Goal: Information Seeking & Learning: Check status

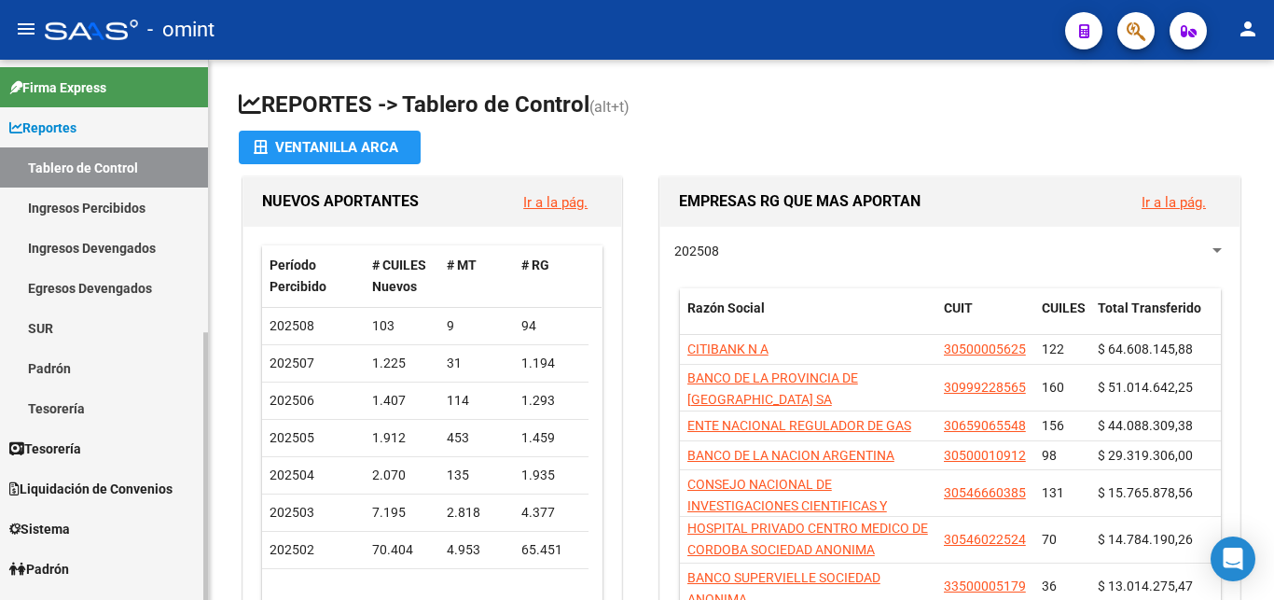
click at [91, 210] on link "Ingresos Percibidos" at bounding box center [104, 207] width 208 height 40
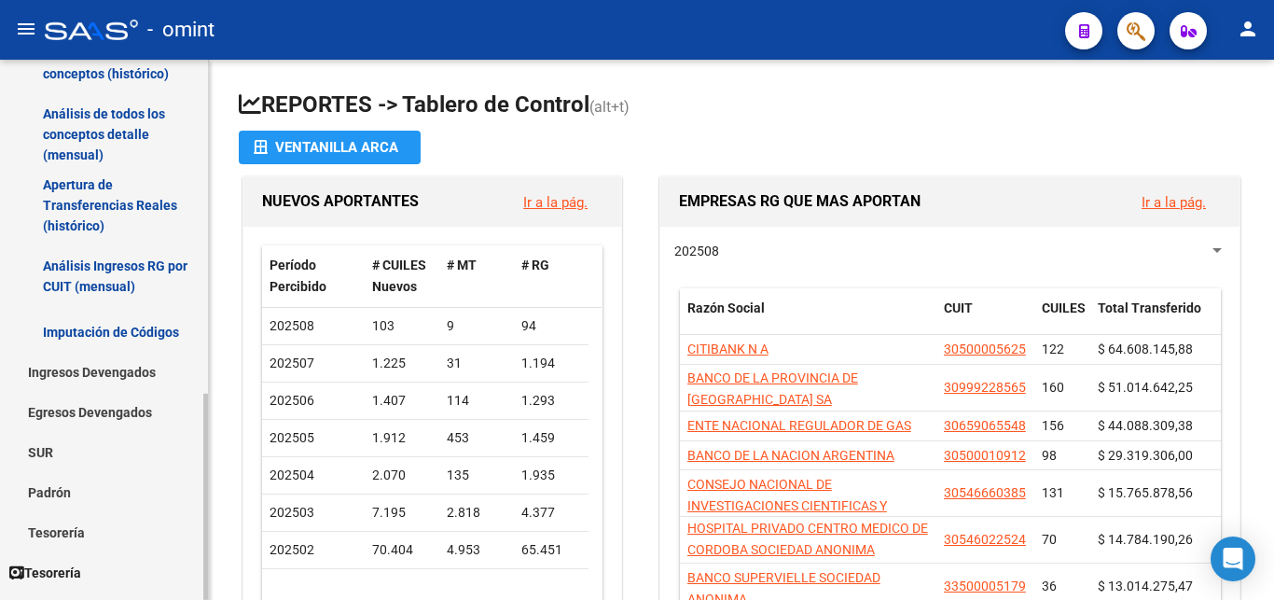
scroll to position [285, 0]
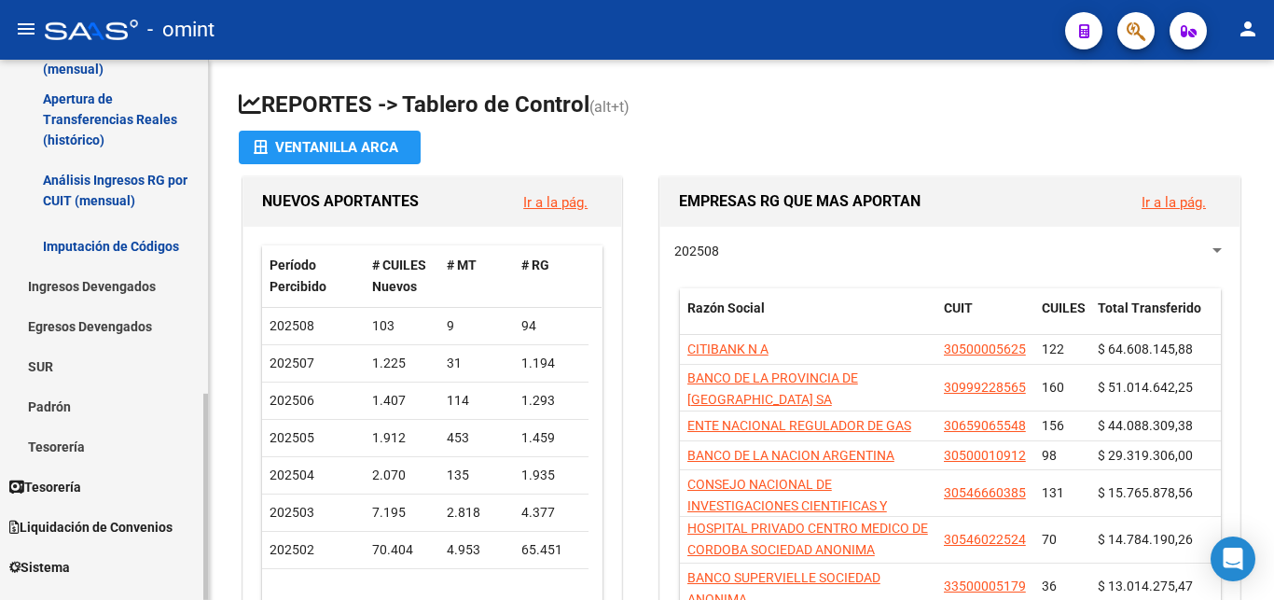
click at [41, 406] on link "Padrón" at bounding box center [104, 406] width 208 height 40
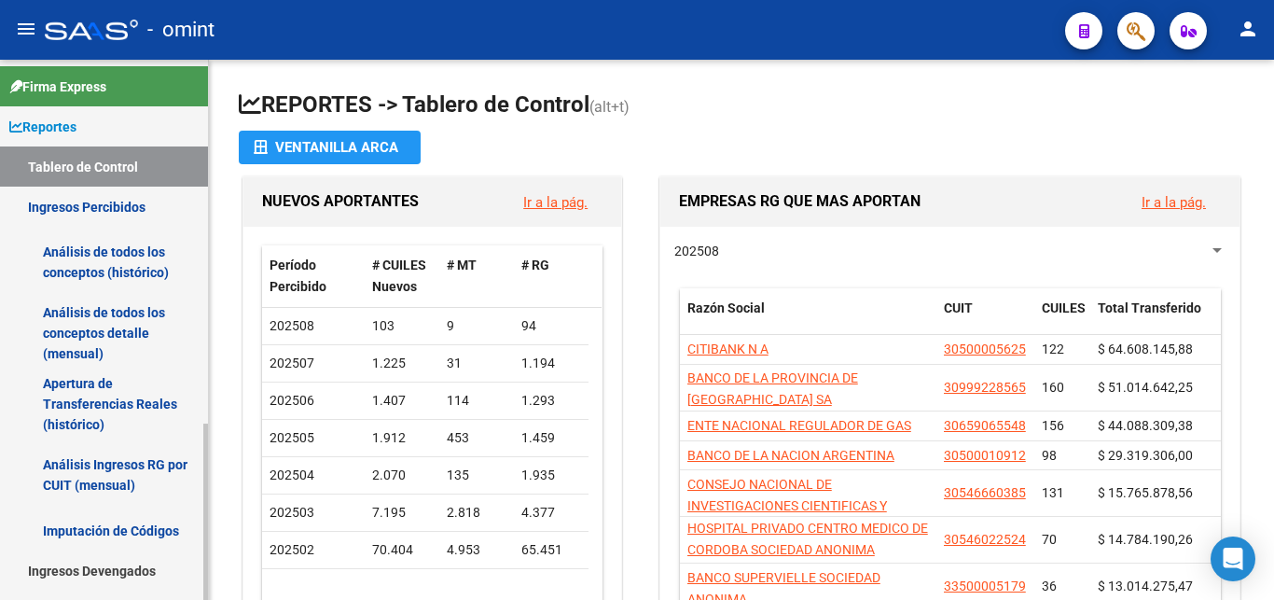
scroll to position [0, 0]
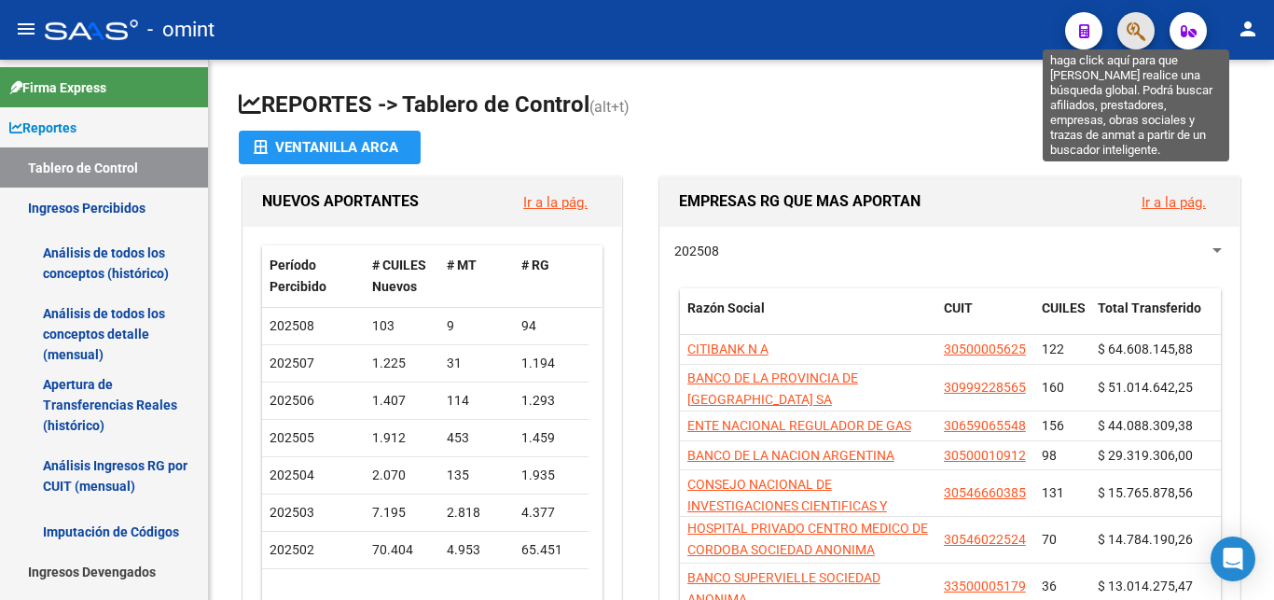
click at [1128, 24] on icon "button" at bounding box center [1136, 31] width 19 height 21
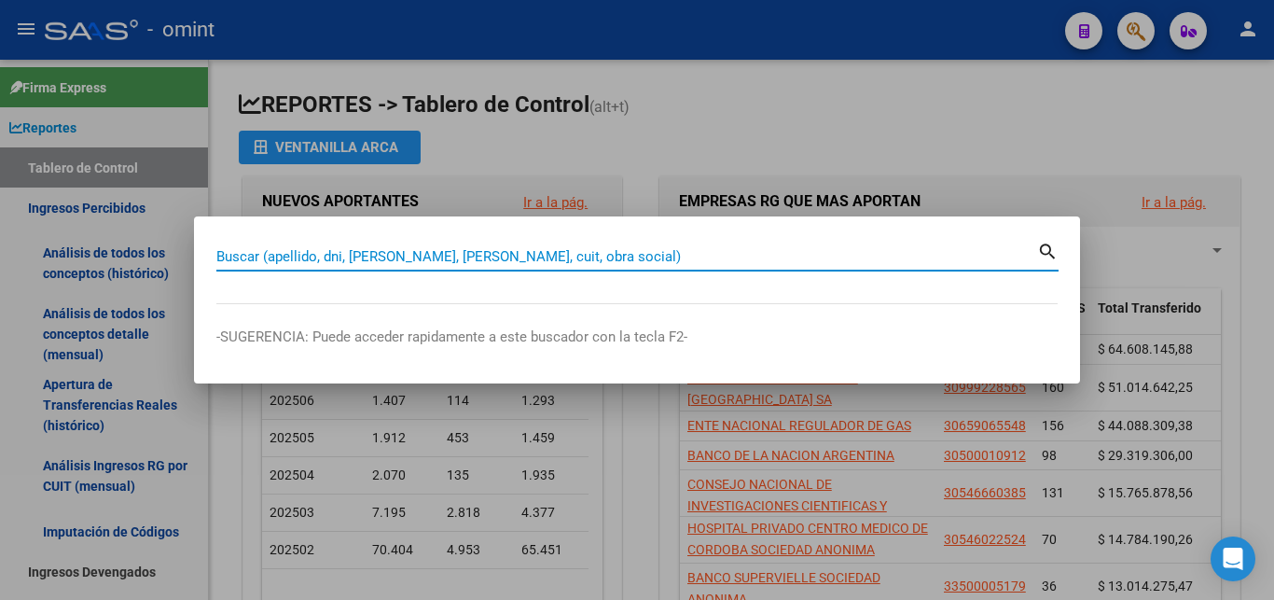
click at [424, 248] on input "Buscar (apellido, dni, [PERSON_NAME], [PERSON_NAME], cuit, obra social)" at bounding box center [626, 256] width 821 height 17
paste input "23-19054679-9"
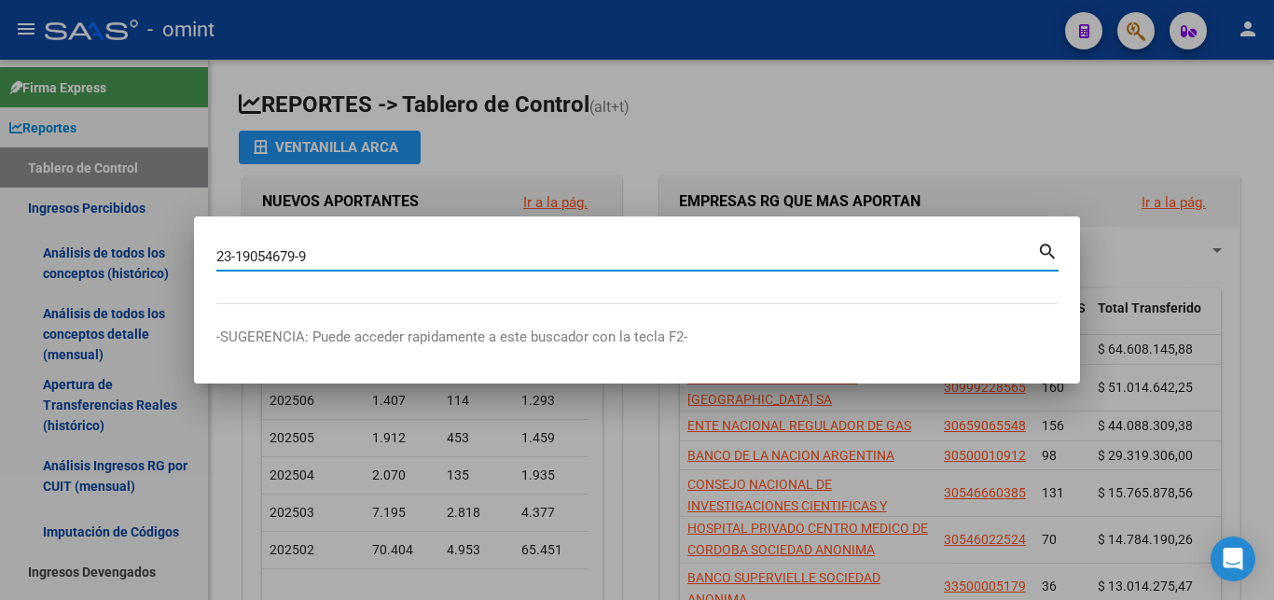
type input "23190546799"
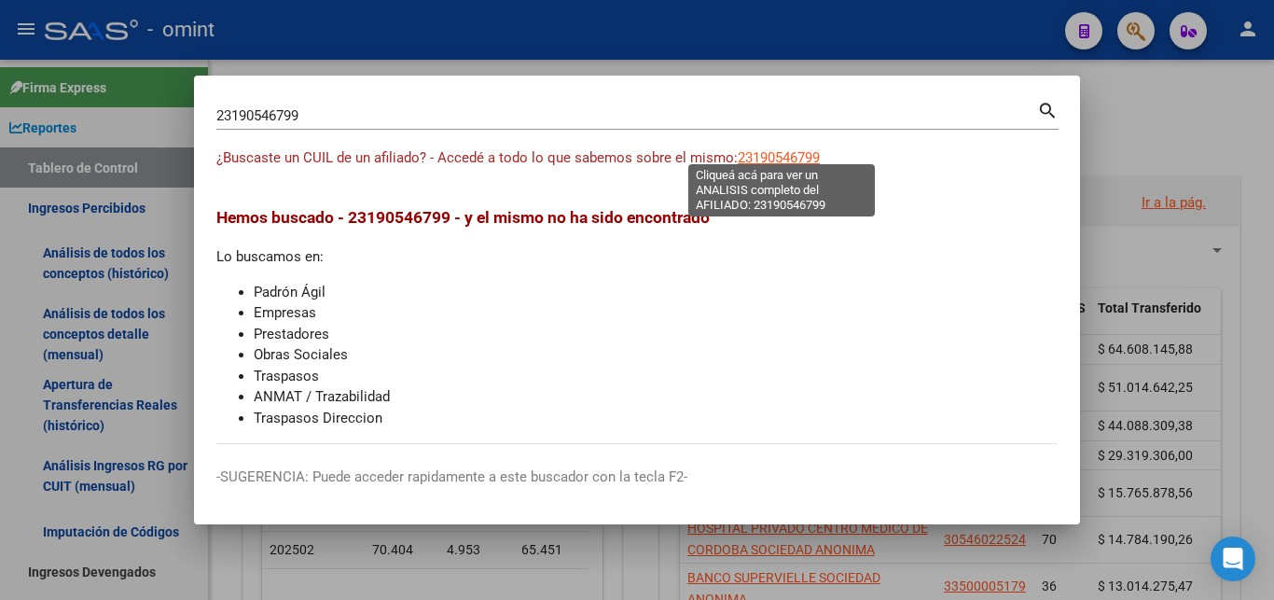
click at [774, 151] on span "23190546799" at bounding box center [779, 157] width 82 height 17
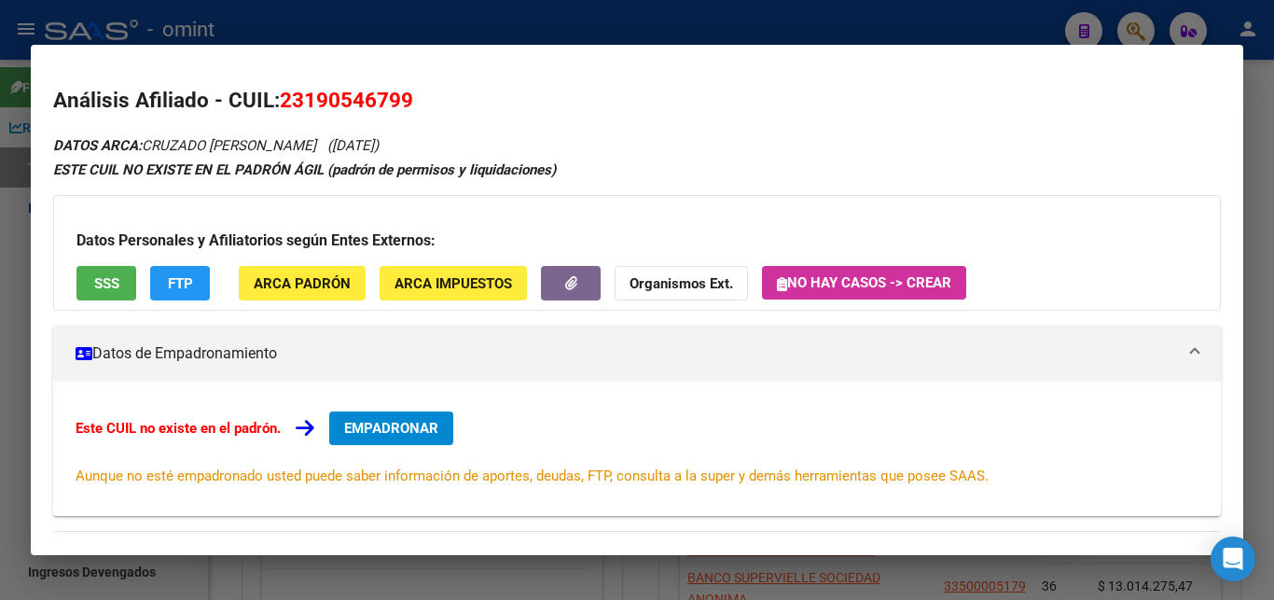
click at [456, 276] on span "ARCA Impuestos" at bounding box center [454, 283] width 118 height 17
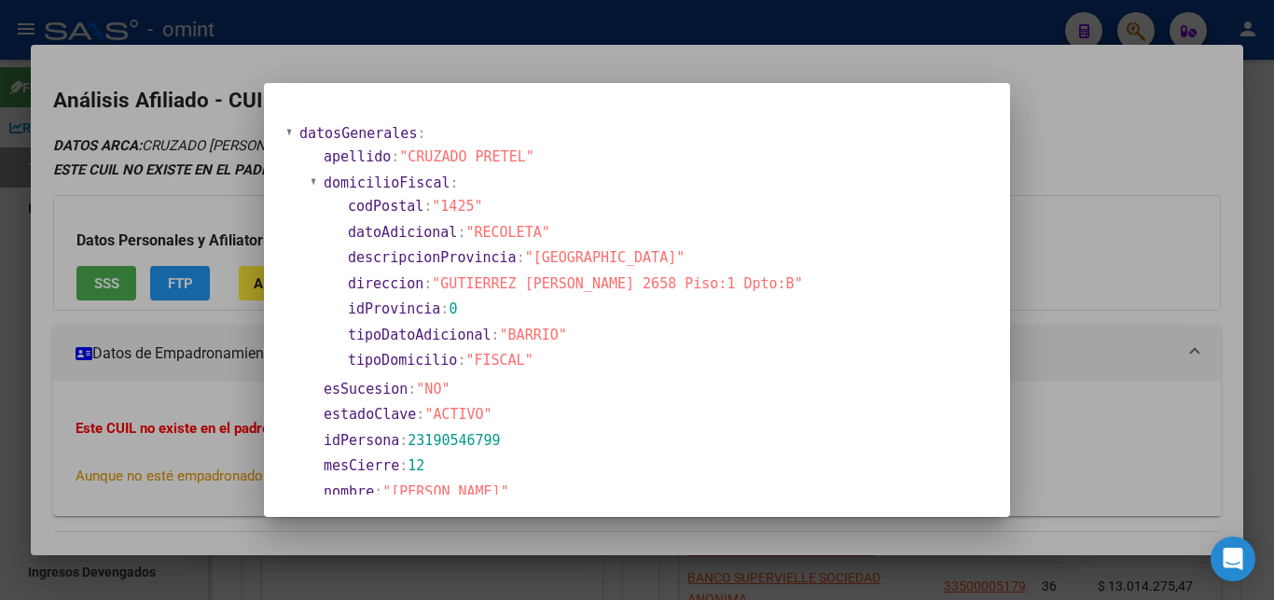
click at [1115, 277] on div at bounding box center [637, 300] width 1274 height 600
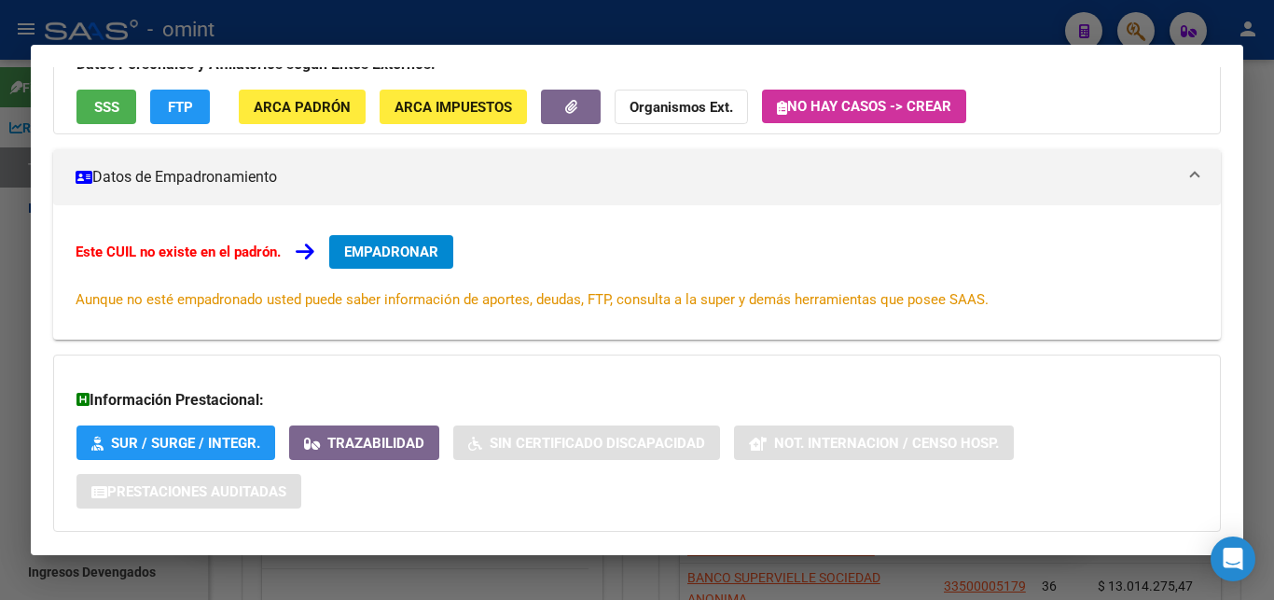
scroll to position [76, 0]
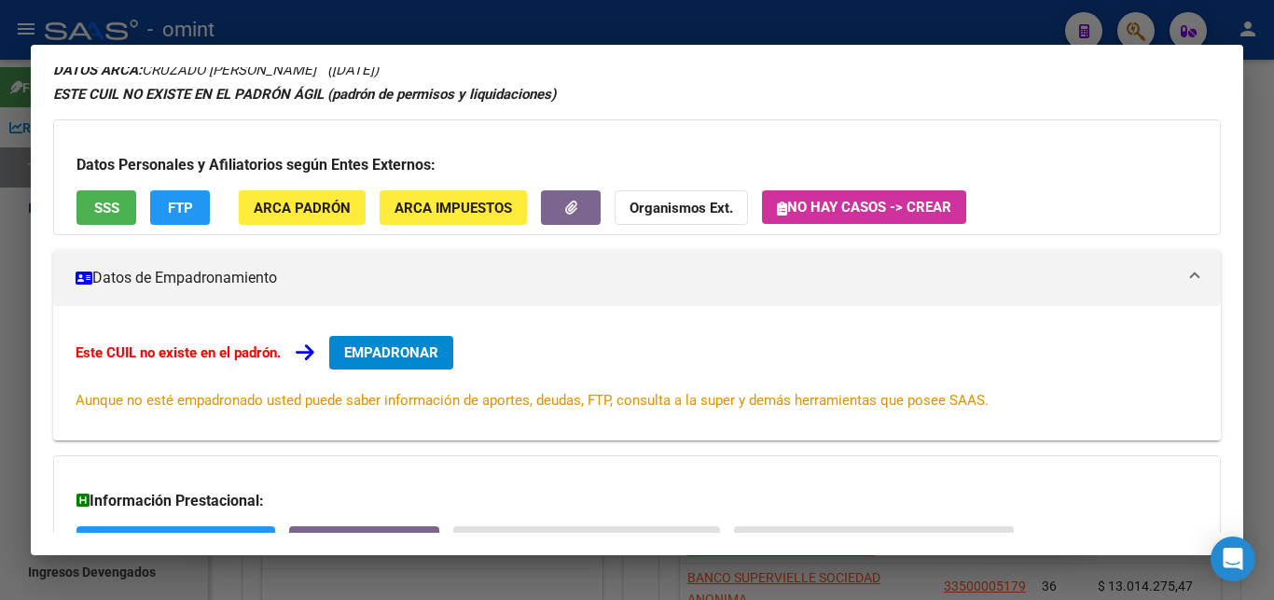
click at [1273, 131] on div at bounding box center [637, 300] width 1274 height 600
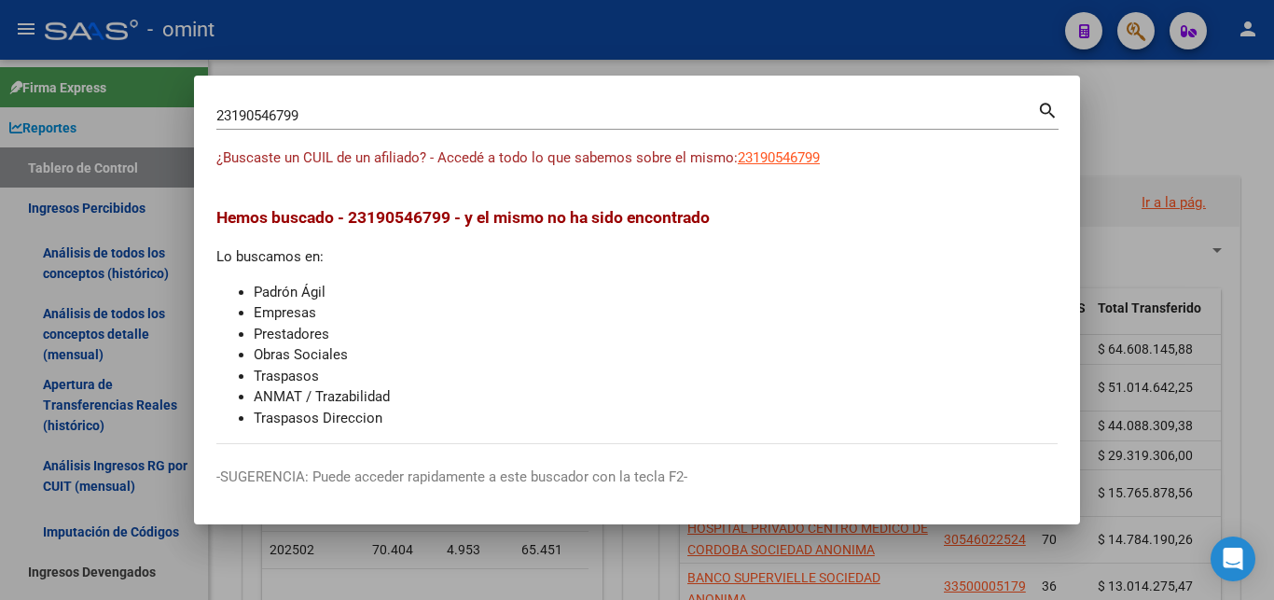
click at [1167, 129] on div at bounding box center [637, 300] width 1274 height 600
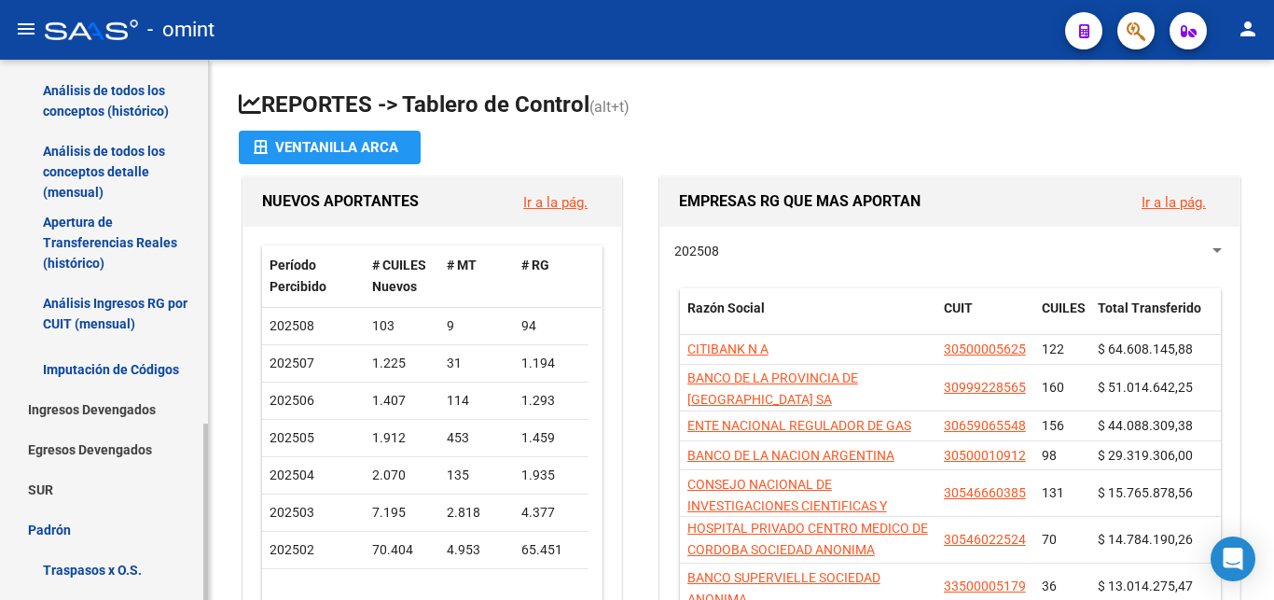
scroll to position [190, 0]
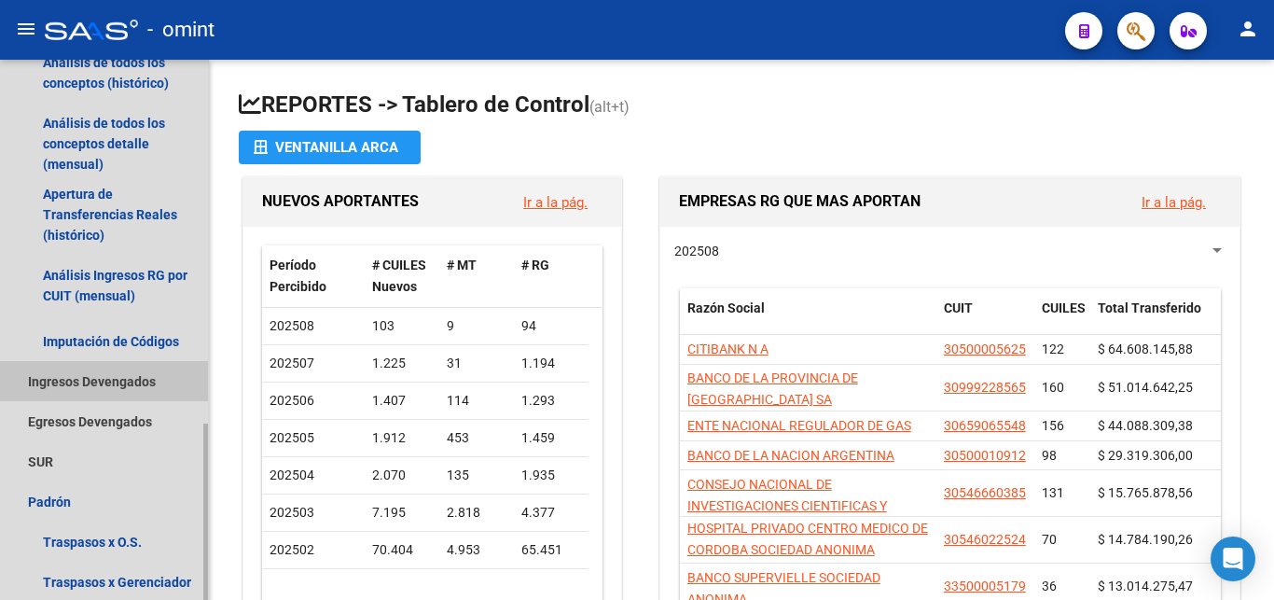
click at [95, 381] on link "Ingresos Devengados" at bounding box center [104, 381] width 208 height 40
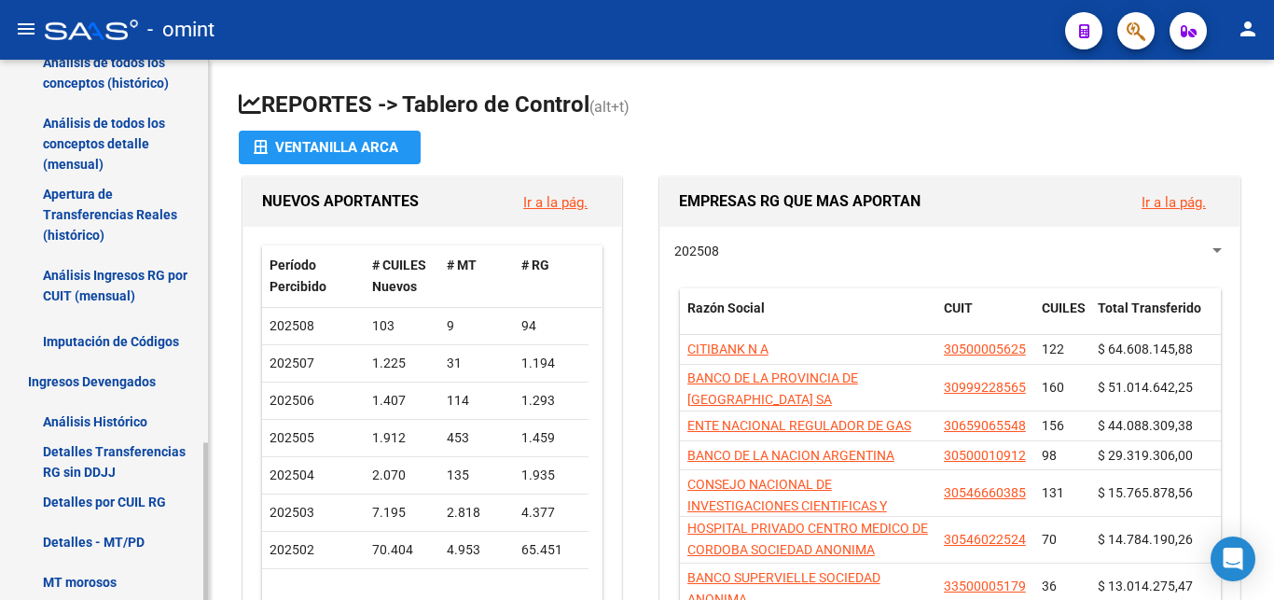
click at [148, 504] on link "Detalles por CUIL RG" at bounding box center [104, 501] width 208 height 40
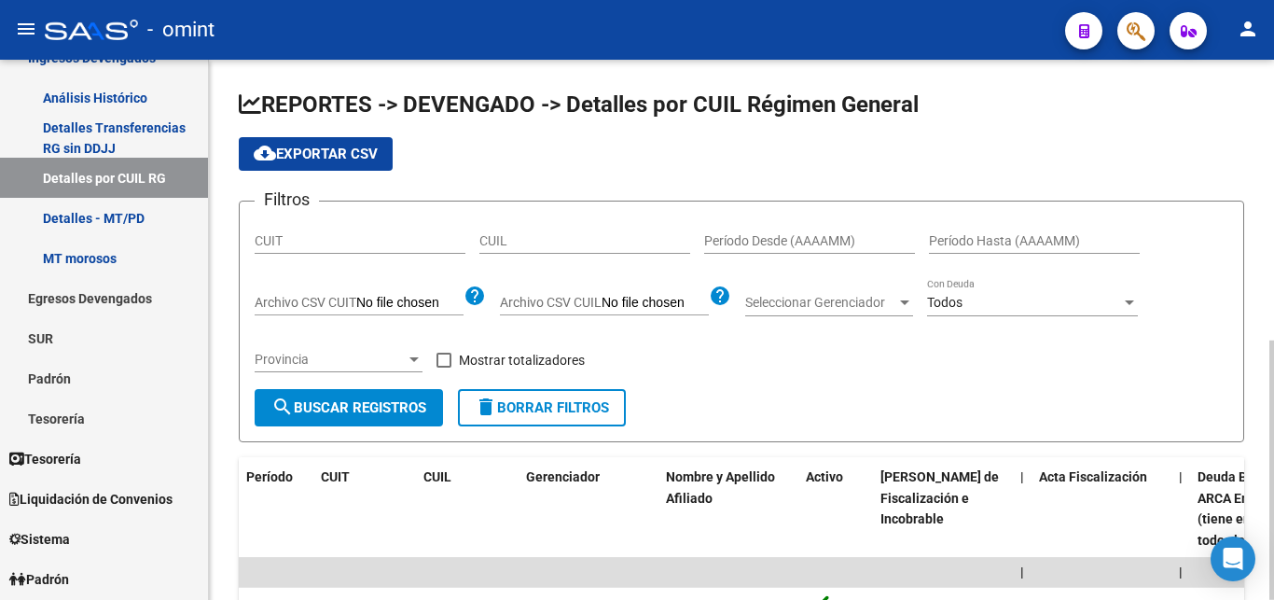
click at [534, 229] on div "CUIL" at bounding box center [584, 234] width 211 height 37
paste input "23-19054679-9"
type input "23-19054679-9"
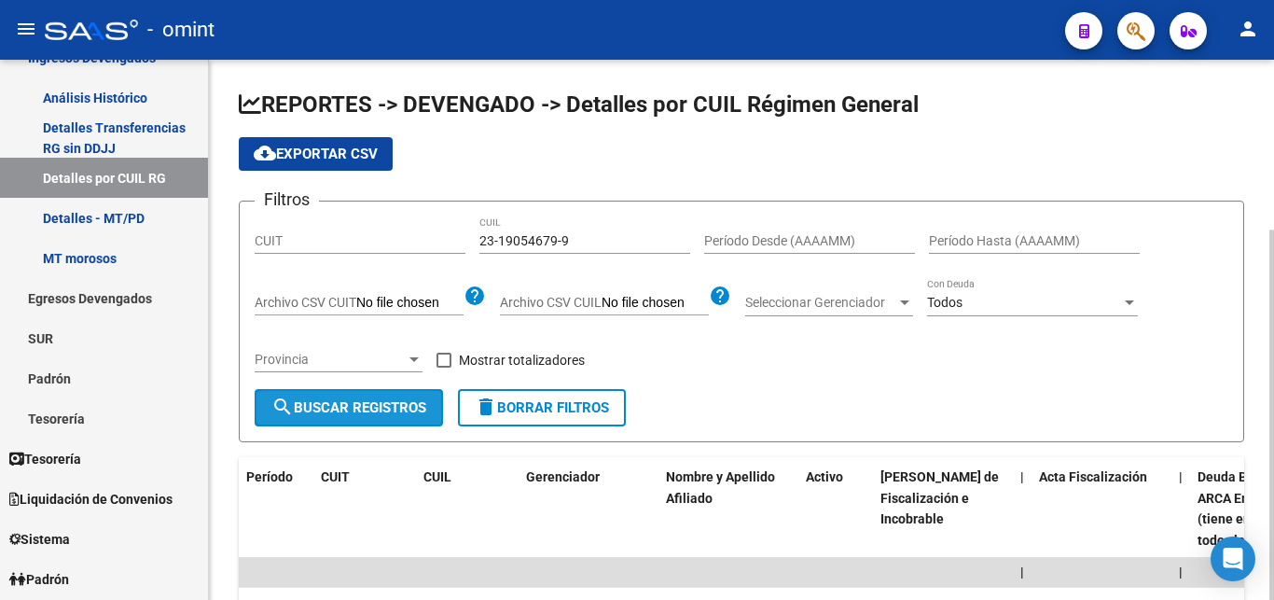
click at [380, 404] on span "search Buscar Registros" at bounding box center [348, 407] width 155 height 17
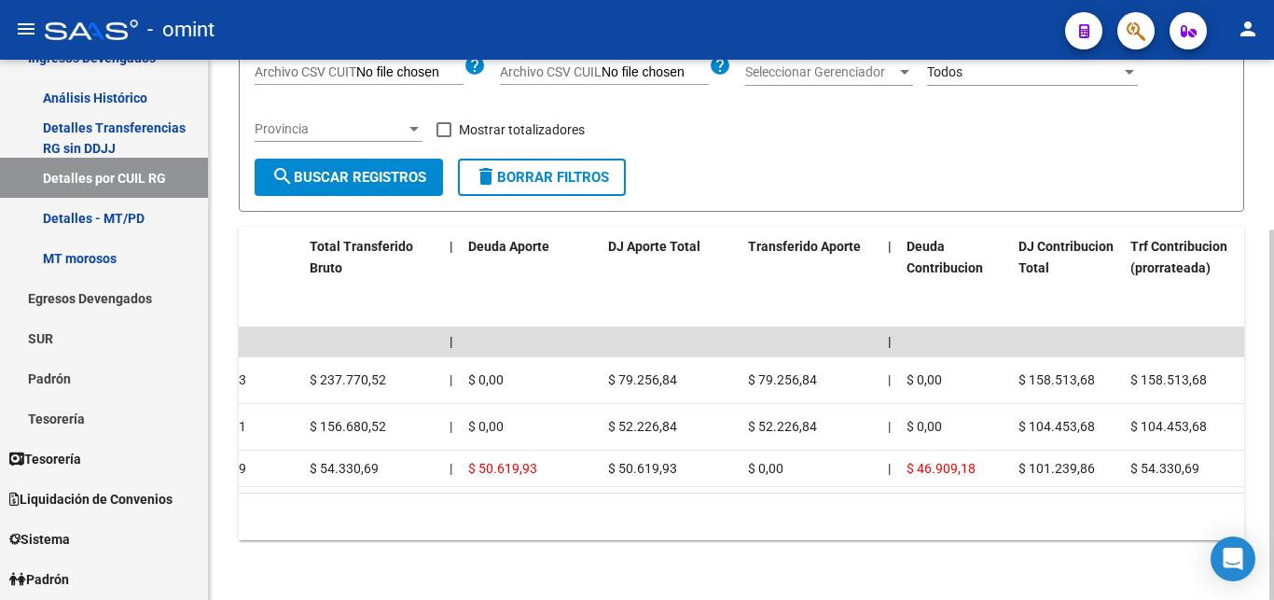
scroll to position [0, 1280]
